Goal: Task Accomplishment & Management: Manage account settings

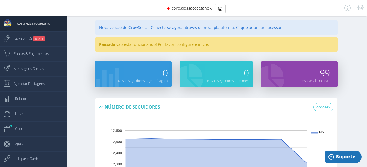
click at [210, 9] on icon at bounding box center [211, 9] width 2 height 4
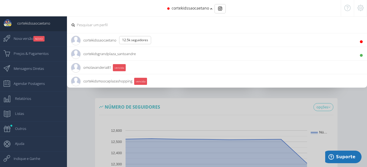
click at [160, 53] on li "cortekidsgrandplaza_santoandre 3.3K Seguidores" at bounding box center [217, 54] width 300 height 14
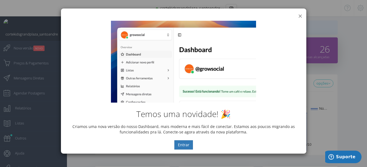
click at [300, 15] on button "×" at bounding box center [300, 15] width 4 height 7
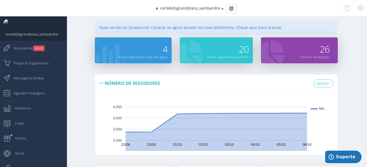
click at [198, 6] on span "cortekidsgrandplaza_santoandre" at bounding box center [190, 7] width 60 height 5
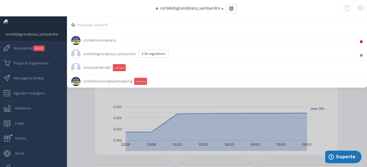
click at [201, 39] on li "cortekidssaocaetano 12.5K Seguidores" at bounding box center [217, 40] width 300 height 14
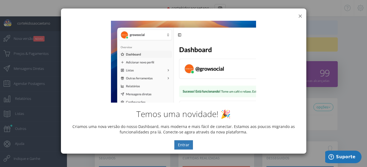
click at [298, 16] on button "×" at bounding box center [300, 15] width 4 height 7
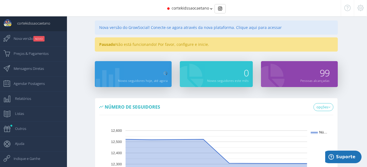
click at [174, 45] on div "Pausado Não está funcionando! Por favor, configure e inicie." at bounding box center [216, 44] width 243 height 14
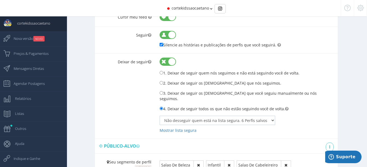
scroll to position [287, 0]
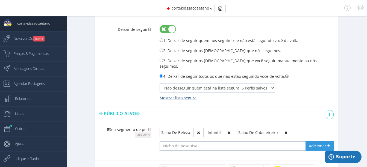
click at [182, 95] on link "Mostrar lista segura" at bounding box center [177, 97] width 37 height 5
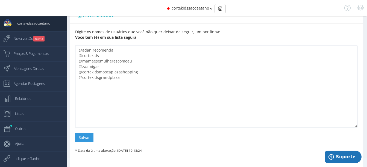
scroll to position [14, 0]
click at [79, 133] on div "Digite os nomes de usuários que você não quer deixar de seguir, um por linha: V…" at bounding box center [216, 93] width 293 height 132
click at [89, 134] on button "Salvar" at bounding box center [84, 137] width 18 height 9
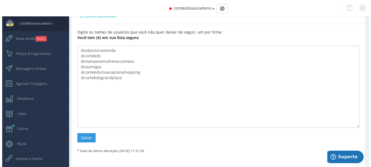
scroll to position [0, 0]
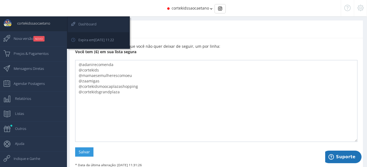
click at [83, 23] on span "Dashboard" at bounding box center [84, 24] width 23 height 14
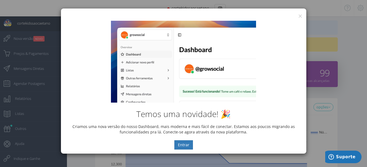
click at [300, 17] on div "Temos uma novidade! 🎉 Criamos uma nova versão do nosso Dashboard, mais moderna …" at bounding box center [183, 85] width 245 height 137
click at [300, 16] on button "×" at bounding box center [300, 15] width 4 height 7
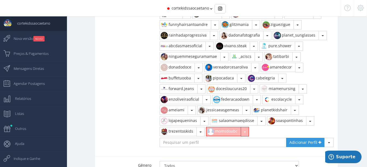
scroll to position [505, 0]
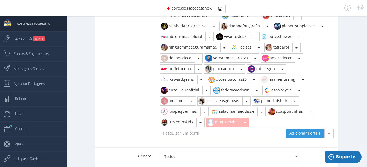
click at [244, 120] on button "button" at bounding box center [245, 122] width 8 height 9
click at [239, 130] on link "Remover" at bounding box center [229, 134] width 47 height 9
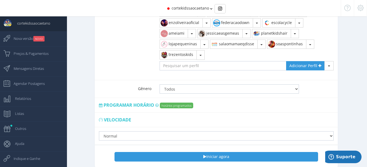
scroll to position [572, 0]
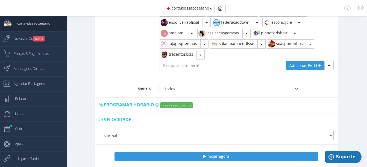
click at [183, 102] on label "horários programados" at bounding box center [176, 105] width 33 height 6
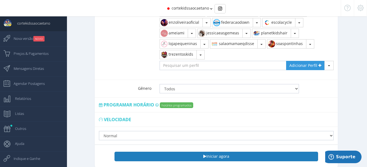
click at [223, 152] on button "Iniciar agora" at bounding box center [215, 156] width 203 height 9
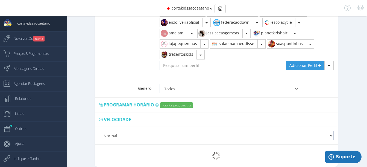
scroll to position [590, 0]
